Goal: Check status

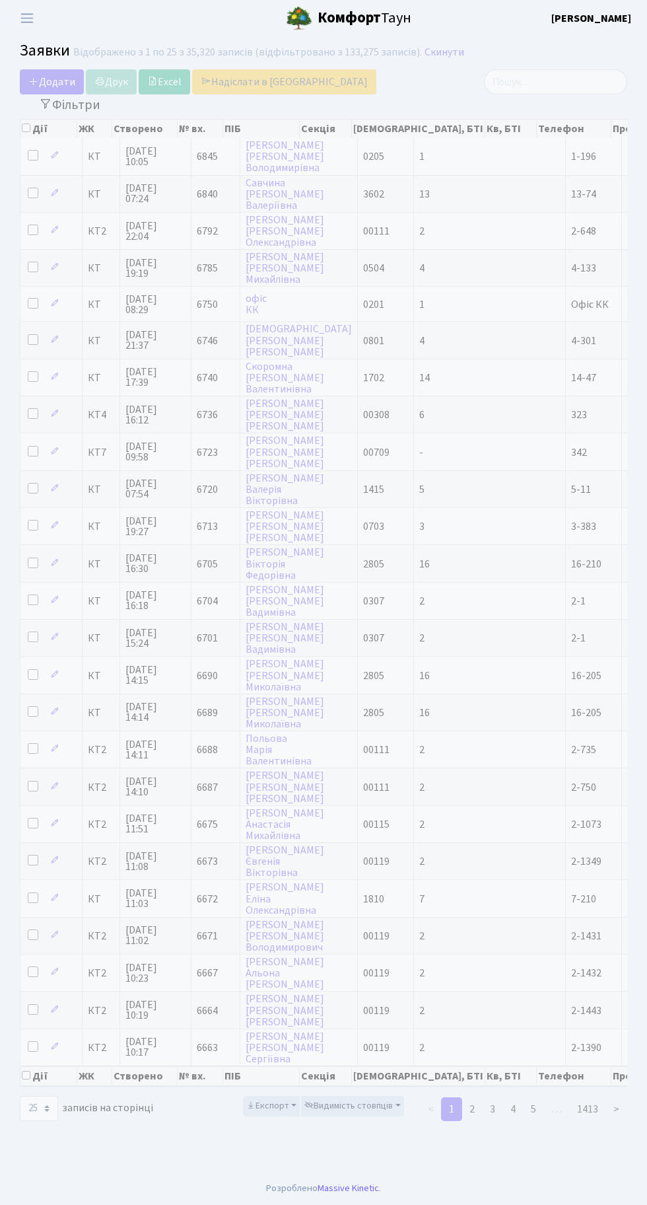
select select "25"
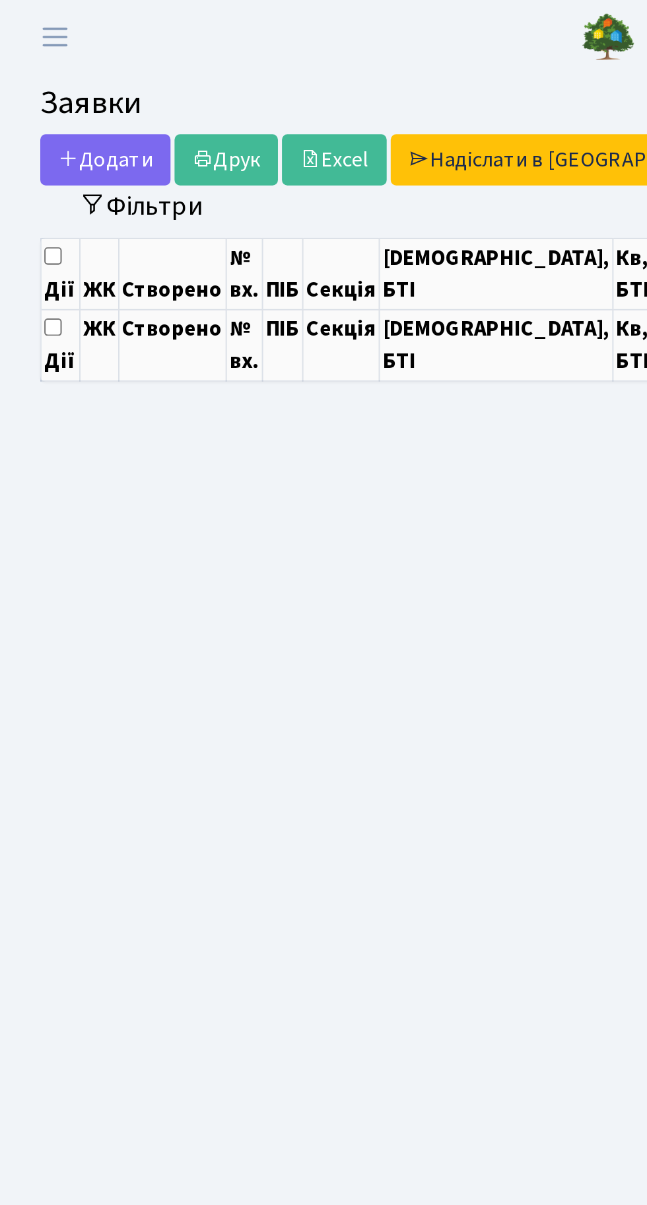
select select "25"
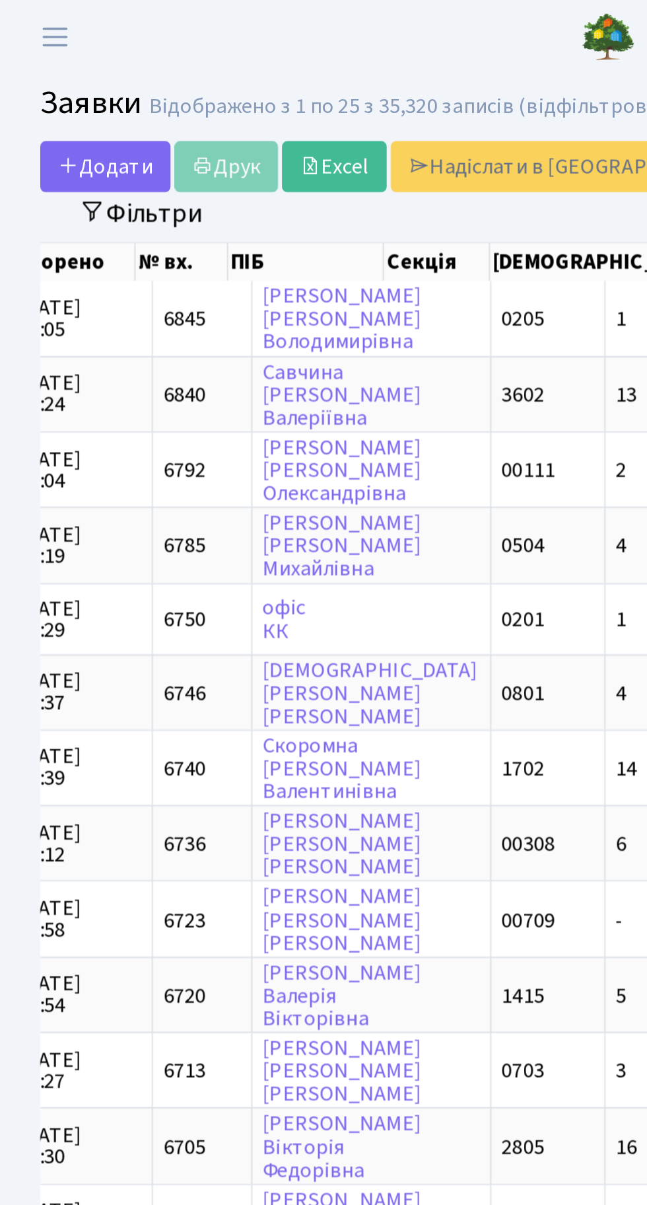
scroll to position [0, 116]
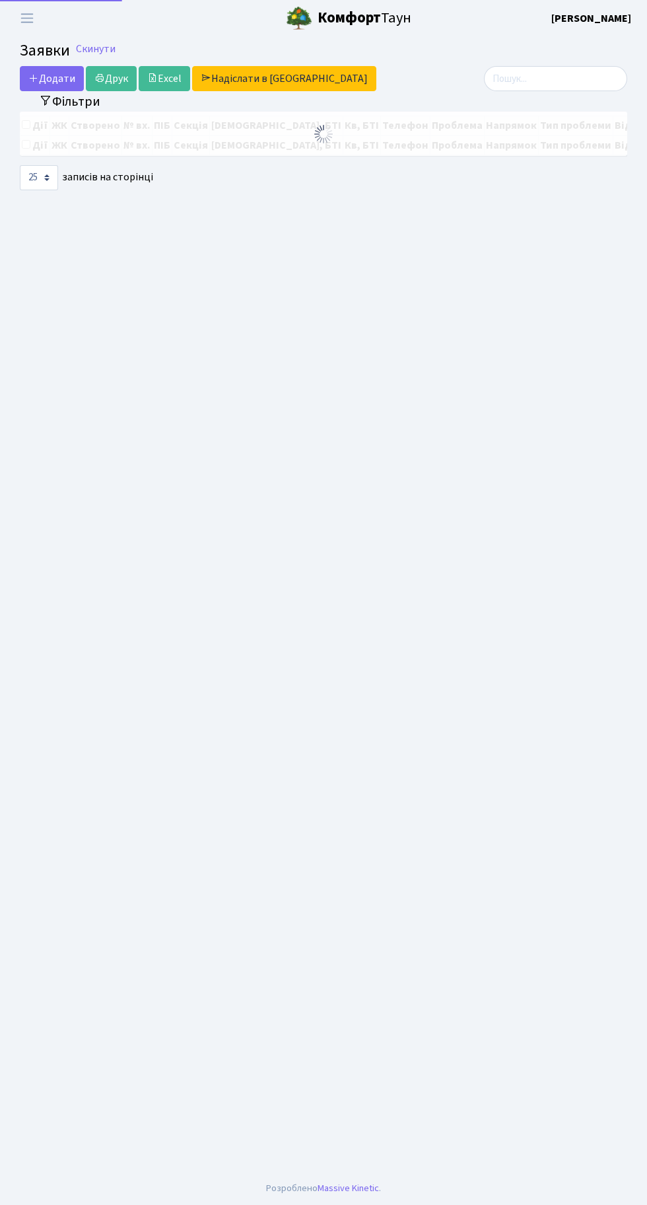
select select "25"
